Goal: Navigation & Orientation: Understand site structure

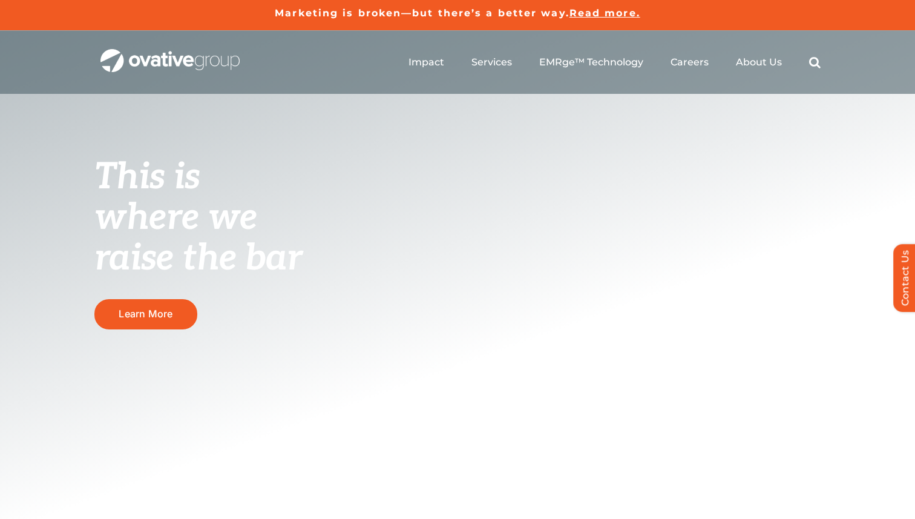
click at [730, 63] on ul "Impact Expert Insights Case Studies Awards & Press Services Media Measurement C…" at bounding box center [614, 62] width 412 height 39
click at [746, 65] on span "About Us" at bounding box center [759, 62] width 46 height 12
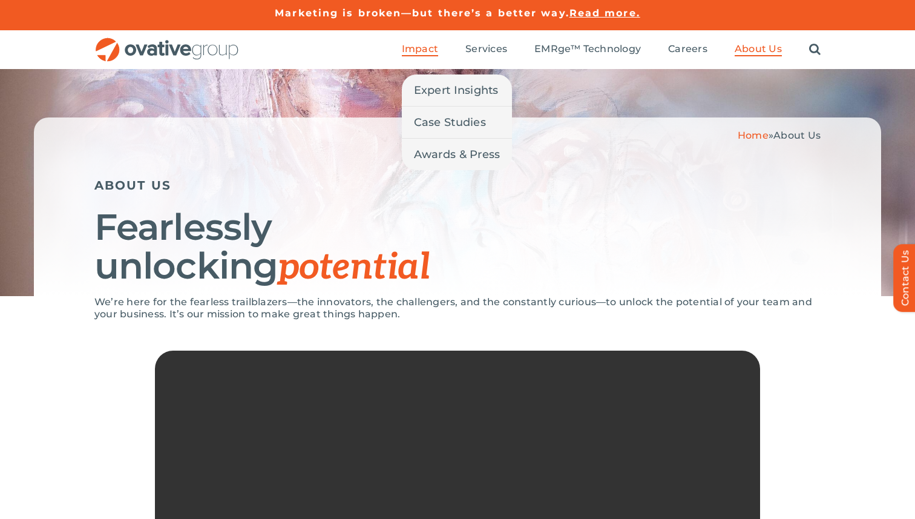
click at [422, 44] on span "Impact" at bounding box center [420, 49] width 36 height 12
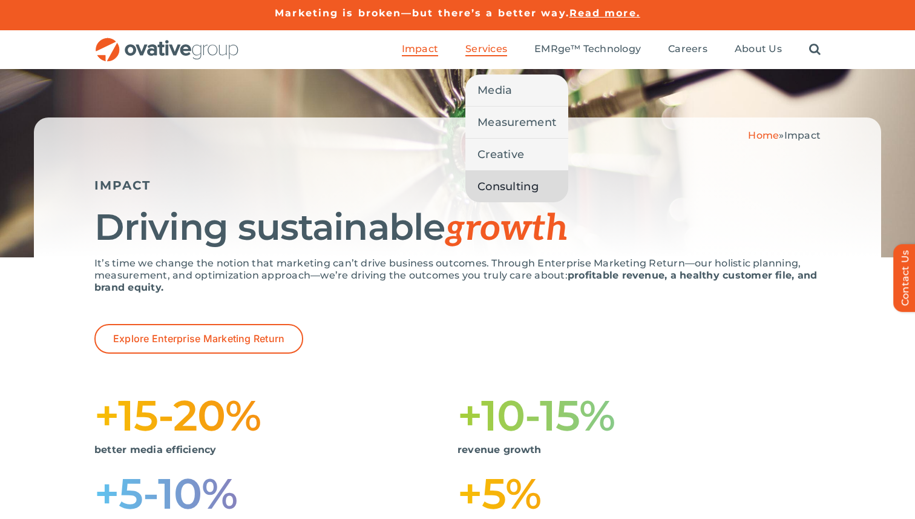
click at [506, 194] on span "Consulting" at bounding box center [507, 186] width 61 height 17
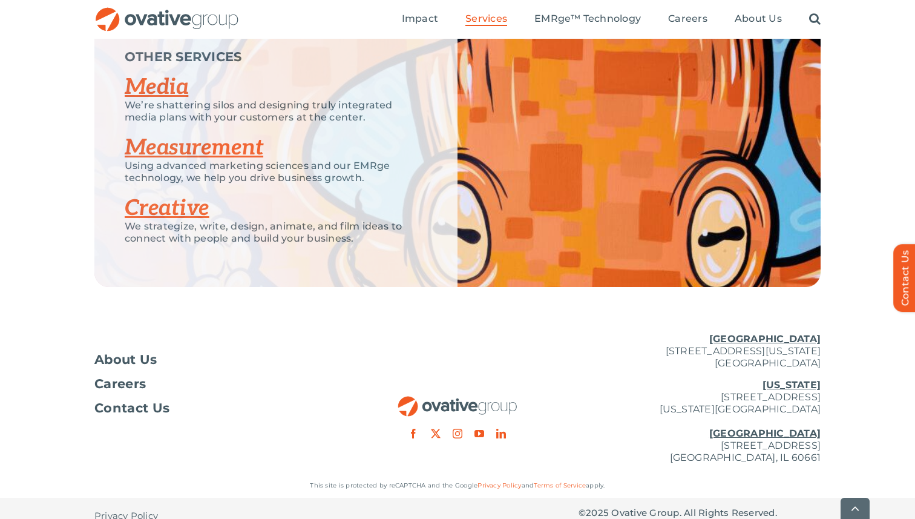
scroll to position [2079, 0]
